Goal: Use online tool/utility: Utilize a website feature to perform a specific function

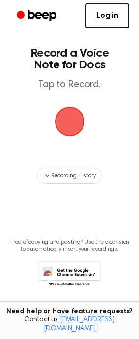
click at [69, 133] on span "button" at bounding box center [70, 122] width 28 height 28
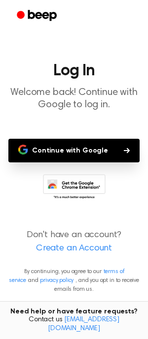
click at [54, 152] on button "Continue with Google" at bounding box center [73, 151] width 131 height 24
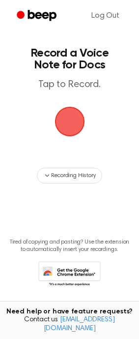
click at [71, 130] on span "button" at bounding box center [70, 122] width 32 height 32
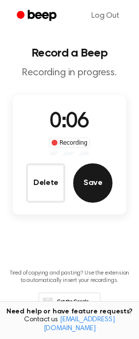
click at [108, 181] on button "Save" at bounding box center [92, 182] width 39 height 39
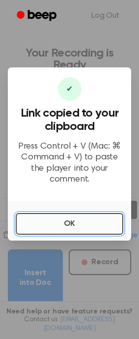
click at [78, 218] on button "OK" at bounding box center [70, 224] width 108 height 22
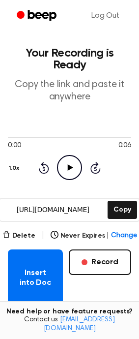
click at [76, 156] on icon "Play Audio" at bounding box center [69, 167] width 25 height 25
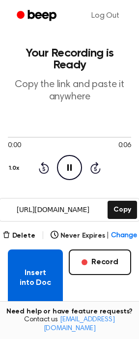
click at [44, 264] on button "Insert into Doc" at bounding box center [35, 278] width 55 height 57
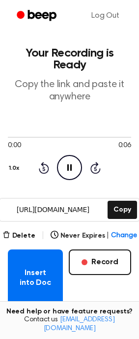
click at [8, 230] on div "Delete | Never Expires | Change Insert into Doc Record" at bounding box center [70, 268] width 124 height 77
click at [7, 231] on icon "button" at bounding box center [6, 235] width 8 height 8
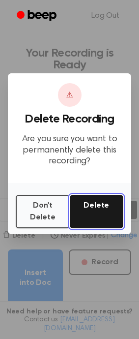
click at [82, 215] on button "Delete" at bounding box center [97, 211] width 54 height 33
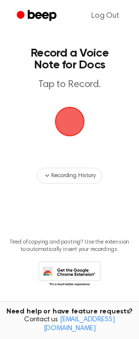
click at [77, 127] on span "button" at bounding box center [70, 122] width 30 height 30
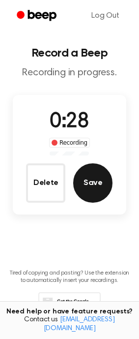
click at [98, 193] on button "Save" at bounding box center [92, 182] width 39 height 39
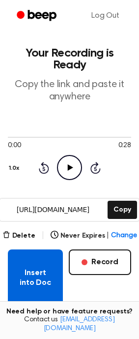
click at [52, 261] on button "Insert into Doc" at bounding box center [35, 278] width 55 height 57
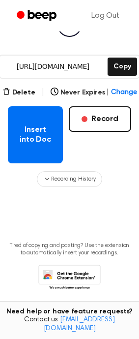
scroll to position [43, 0]
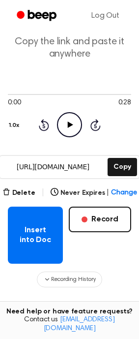
click at [73, 112] on icon "Play Audio" at bounding box center [69, 124] width 25 height 25
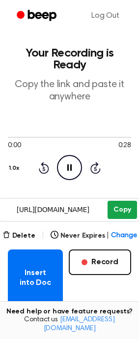
click at [122, 201] on button "Copy" at bounding box center [122, 210] width 29 height 18
click at [118, 201] on button "Copy" at bounding box center [122, 210] width 29 height 18
